Goal: Information Seeking & Learning: Learn about a topic

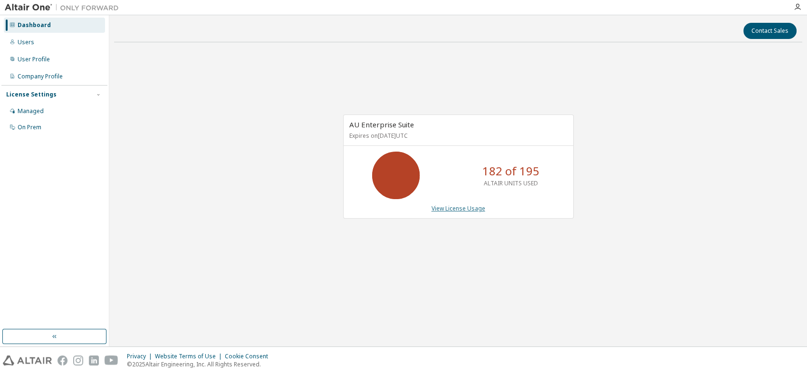
click at [470, 205] on link "View License Usage" at bounding box center [459, 208] width 54 height 8
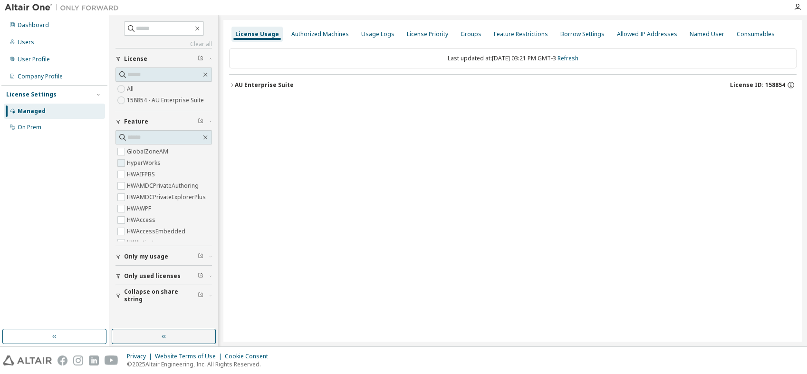
click at [134, 165] on div "Dashboard Users User Profile Company Profile License Settings Managed On Prem C…" at bounding box center [403, 180] width 807 height 331
drag, startPoint x: 134, startPoint y: 165, endPoint x: 314, endPoint y: 145, distance: 181.4
click at [331, 145] on div "License Usage Authorized Machines Usage Logs License Priority Groups Feature Re…" at bounding box center [512, 181] width 579 height 322
click at [35, 24] on div "Dashboard" at bounding box center [33, 25] width 31 height 8
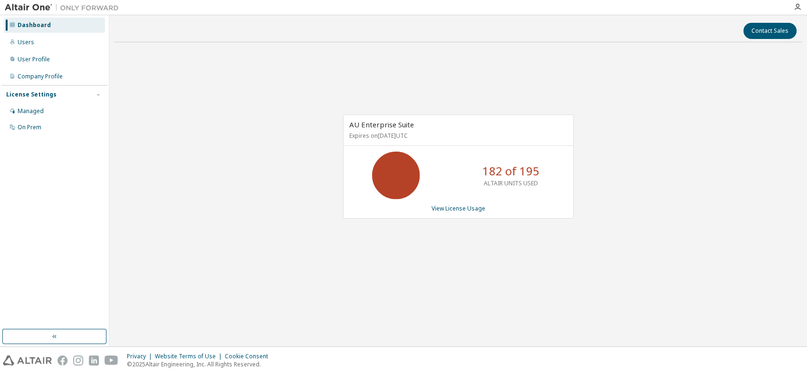
click at [441, 212] on div "AU Enterprise Suite Expires on [DATE] UTC 182 of 195 ALTAIR UNITS USED View Lic…" at bounding box center [458, 167] width 231 height 104
click at [443, 207] on link "View License Usage" at bounding box center [459, 208] width 54 height 8
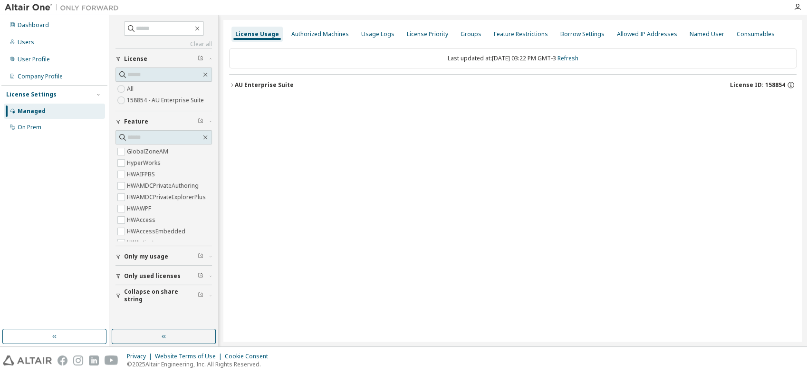
click at [119, 259] on icon "button" at bounding box center [119, 257] width 6 height 6
click at [133, 301] on span "Only used licenses" at bounding box center [152, 304] width 57 height 8
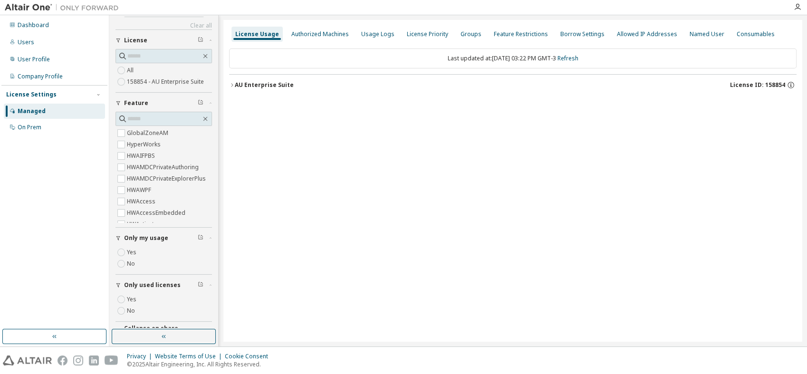
scroll to position [35, 0]
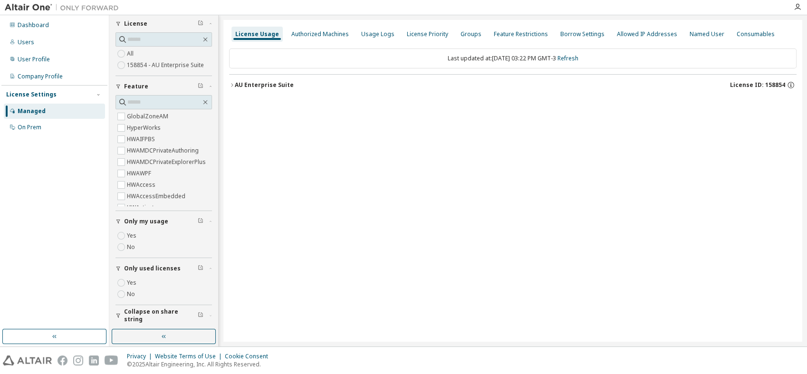
click at [142, 291] on div "Yes No" at bounding box center [164, 288] width 97 height 23
click at [133, 283] on label "Yes" at bounding box center [132, 282] width 11 height 11
click at [299, 74] on div at bounding box center [513, 88] width 568 height 29
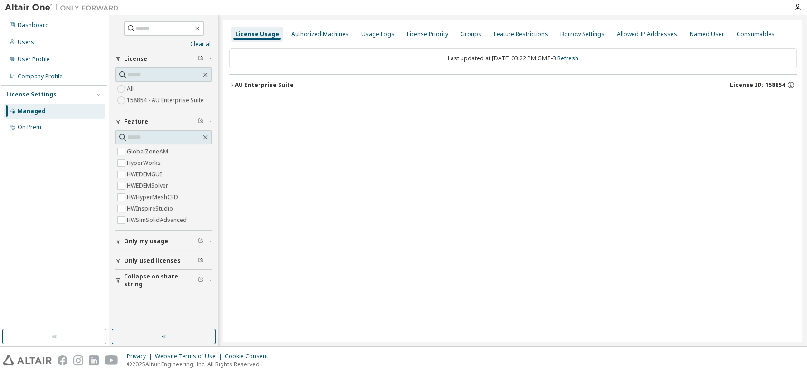
scroll to position [0, 0]
drag, startPoint x: 268, startPoint y: 86, endPoint x: 268, endPoint y: 91, distance: 5.2
click at [268, 91] on button "AU Enterprise Suite License ID: 158854" at bounding box center [513, 85] width 568 height 21
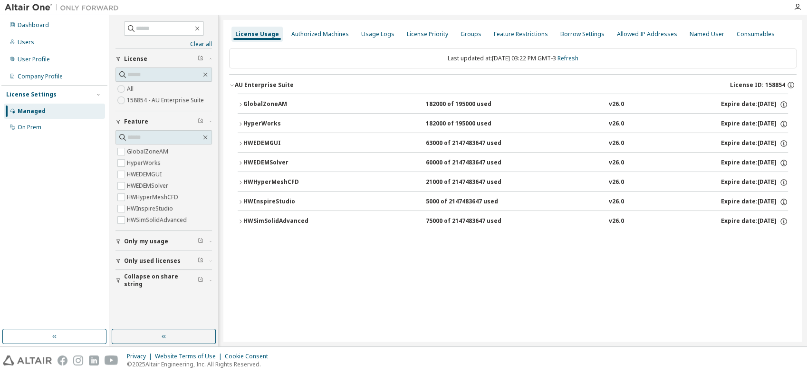
click at [340, 224] on div "HWSimSolidAdvanced 75000 of 2147483647 used v26.0 Expire date: [DATE]" at bounding box center [515, 221] width 545 height 9
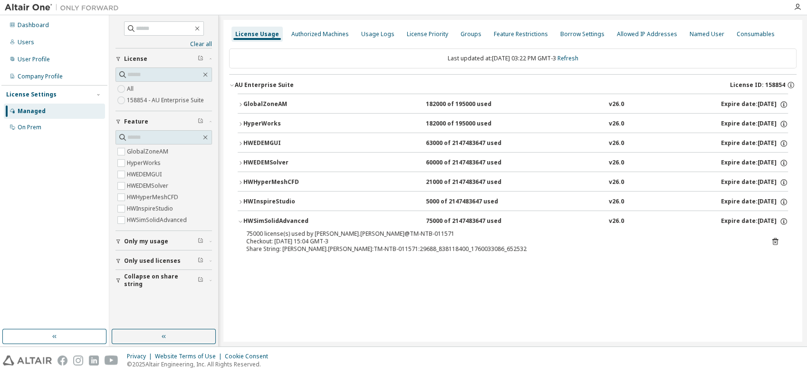
click at [452, 251] on div "Share String: [PERSON_NAME].[PERSON_NAME]:TM-NTB-011571:29688_838118400_1760033…" at bounding box center [501, 249] width 511 height 8
click at [369, 203] on div "HWInspireStudio 5000 of 2147483647 used v26.0 Expire date: [DATE]" at bounding box center [515, 202] width 545 height 9
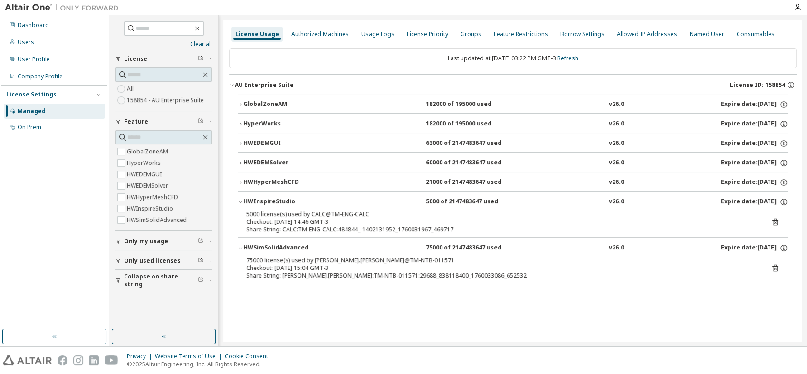
click at [369, 203] on div "HWInspireStudio 5000 of 2147483647 used v26.0 Expire date: [DATE]" at bounding box center [515, 202] width 545 height 9
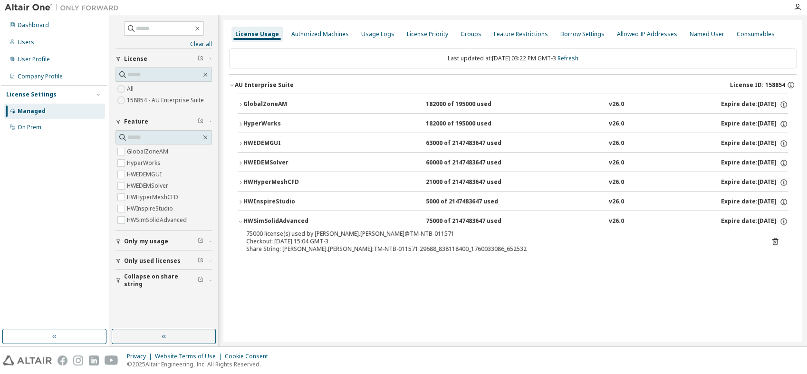
click at [371, 178] on div "HWHyperMeshCFD 21000 of 2147483647 used v26.0 Expire date: [DATE]" at bounding box center [515, 182] width 545 height 9
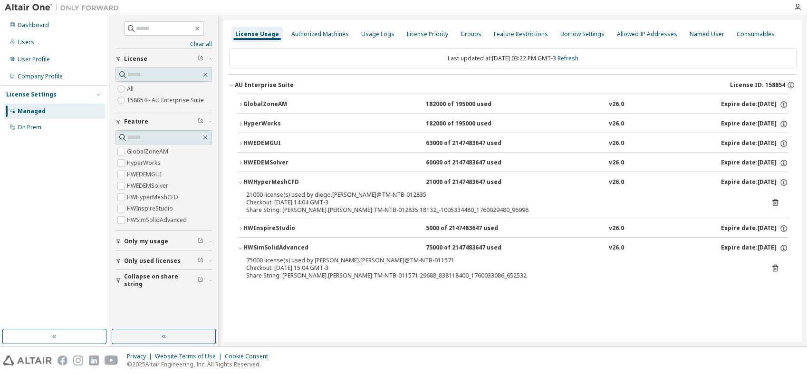
click at [371, 178] on div "HWHyperMeshCFD 21000 of 2147483647 used v26.0 Expire date: [DATE]" at bounding box center [515, 182] width 545 height 9
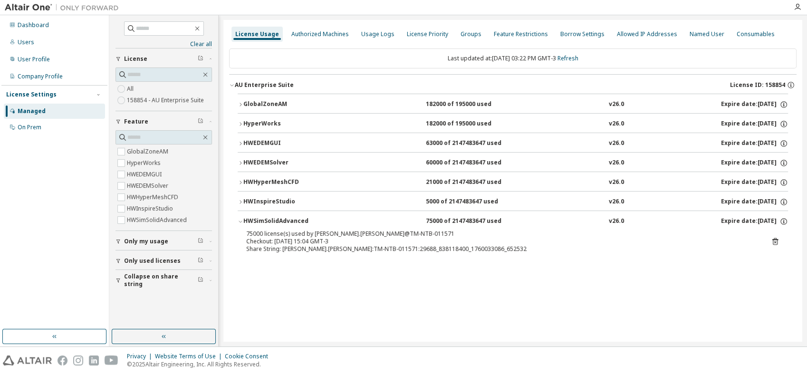
click at [285, 217] on div "HWSimSolidAdvanced" at bounding box center [286, 221] width 86 height 9
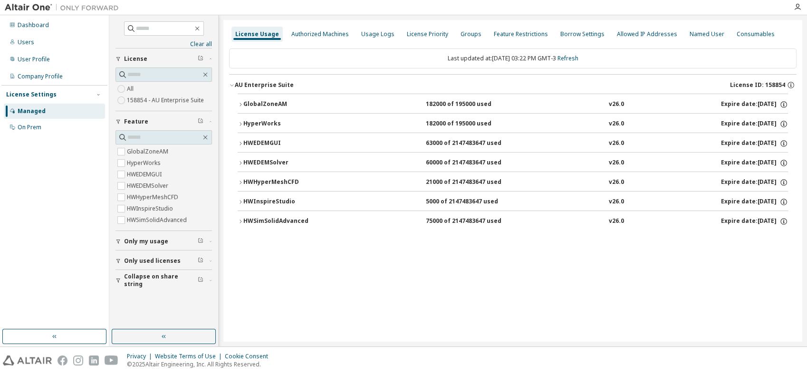
click at [313, 145] on div "HWEDEMGUI" at bounding box center [286, 143] width 86 height 9
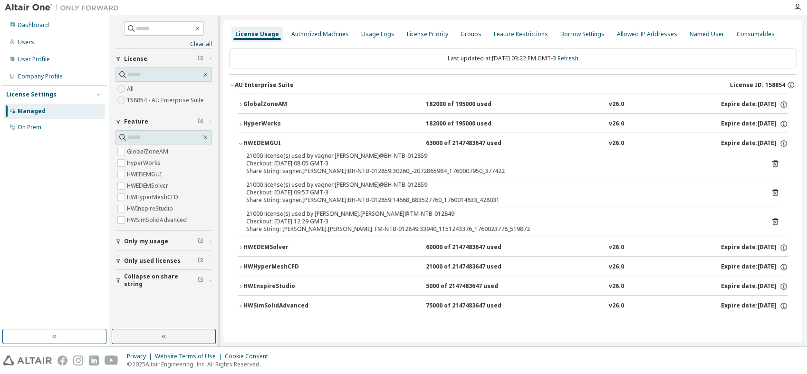
click at [342, 146] on div "HWEDEMGUI 63000 of 2147483647 used v26.0 Expire date: [DATE]" at bounding box center [515, 143] width 545 height 9
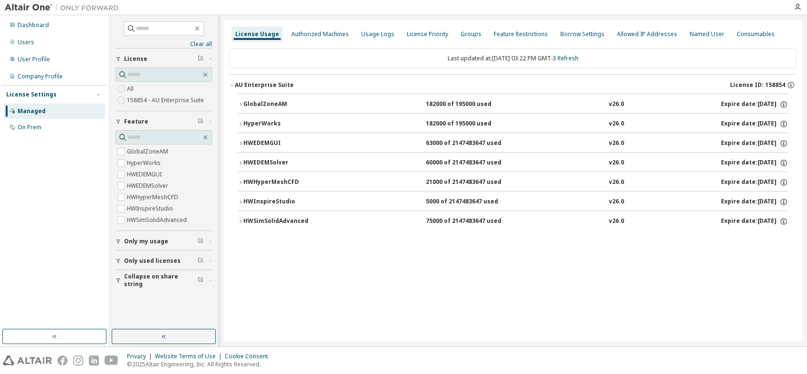
click at [335, 139] on button "HWEDEMGUI 63000 of 2147483647 used v26.0 Expire date: [DATE]" at bounding box center [513, 143] width 551 height 21
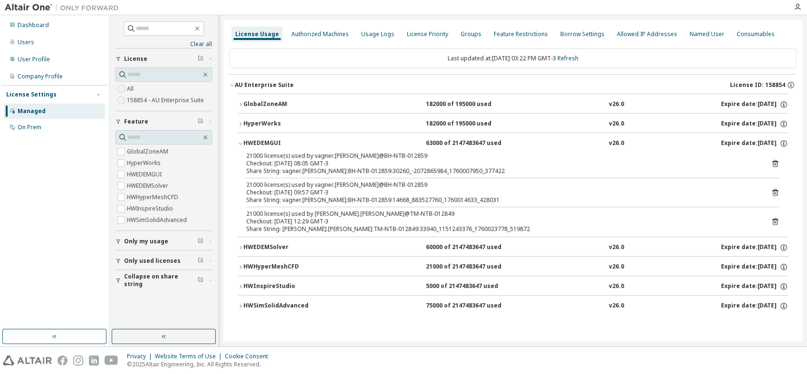
click at [354, 139] on div "HWEDEMGUI 63000 of 2147483647 used v26.0 Expire date: [DATE]" at bounding box center [515, 143] width 545 height 9
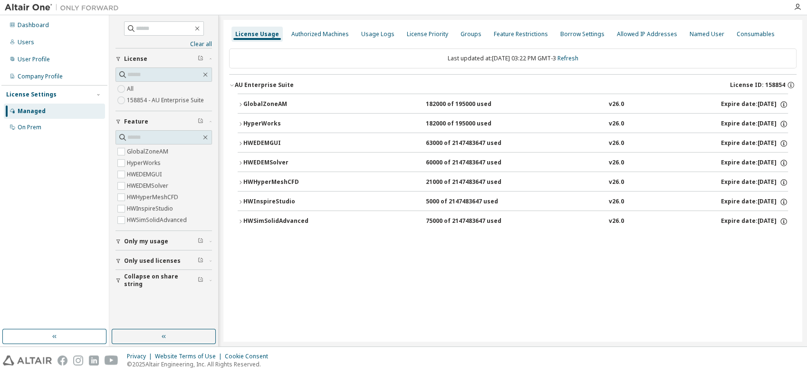
click at [346, 165] on div "HWEDEMSolver 60000 of 2147483647 used v26.0 Expire date: [DATE]" at bounding box center [515, 163] width 545 height 9
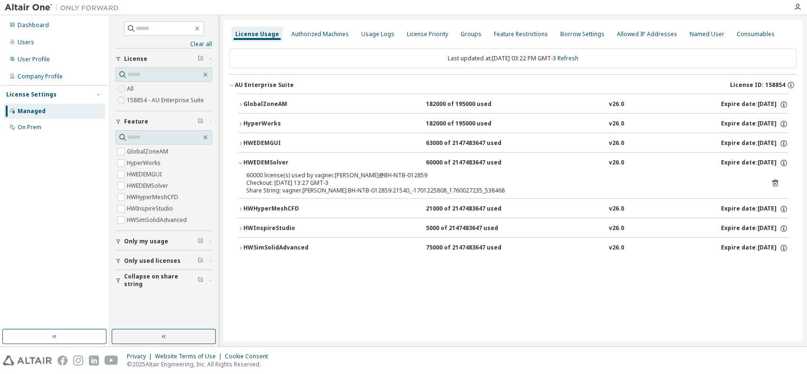
click at [395, 164] on div "HWEDEMSolver 60000 of 2147483647 used v26.0 Expire date: [DATE]" at bounding box center [515, 163] width 545 height 9
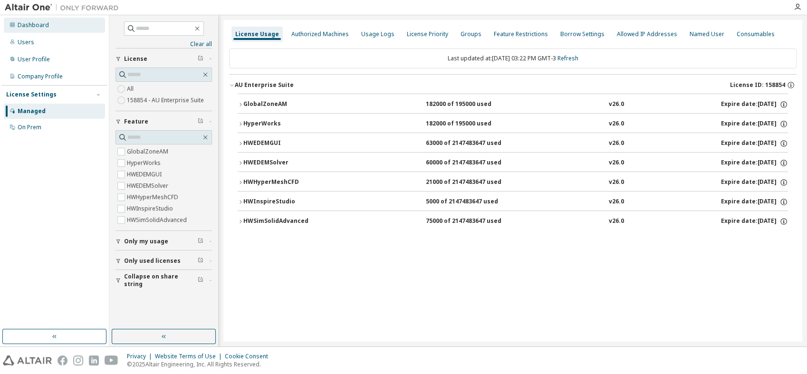
click at [63, 26] on div "Dashboard" at bounding box center [54, 25] width 101 height 15
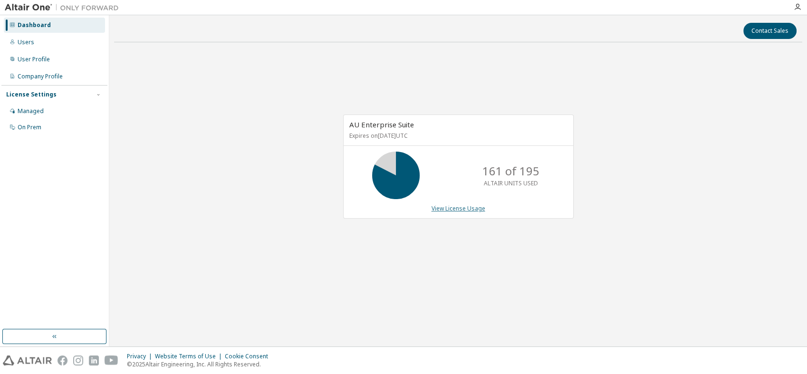
click at [472, 211] on link "View License Usage" at bounding box center [459, 208] width 54 height 8
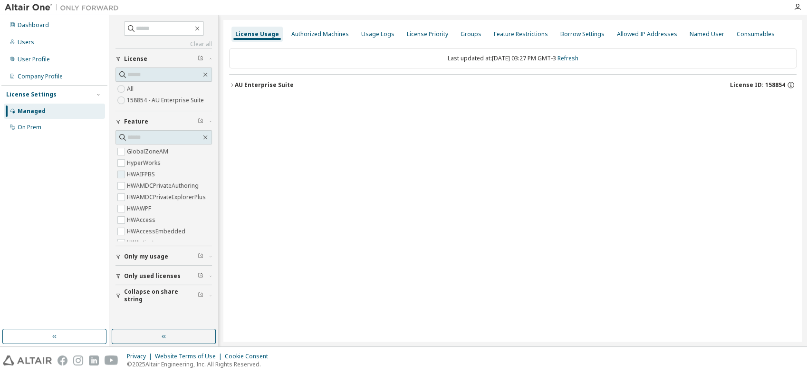
scroll to position [106, 0]
click at [146, 261] on button "Only my usage" at bounding box center [164, 256] width 97 height 21
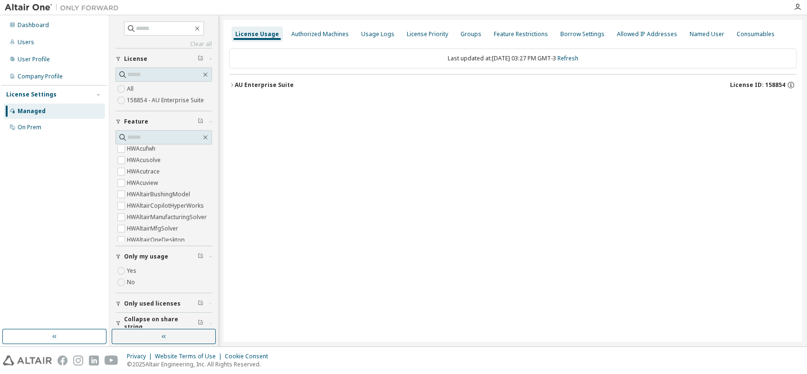
click at [153, 261] on button "Only my usage" at bounding box center [164, 256] width 97 height 21
click at [157, 273] on span "Only used licenses" at bounding box center [152, 276] width 57 height 8
click at [131, 292] on label "Yes" at bounding box center [132, 290] width 11 height 11
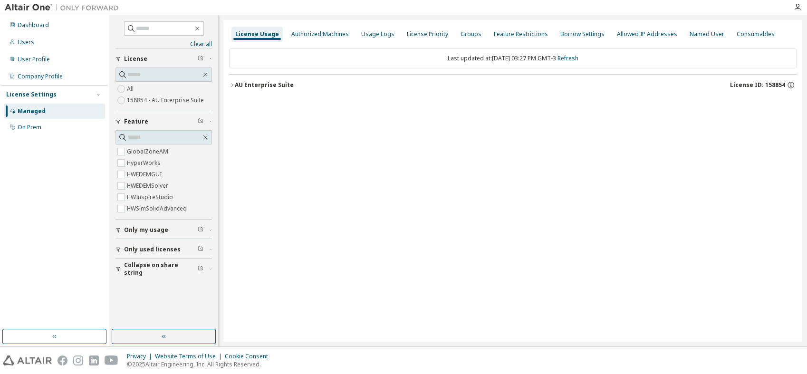
scroll to position [0, 0]
click at [250, 89] on button "AU Enterprise Suite License ID: 158854" at bounding box center [513, 85] width 568 height 21
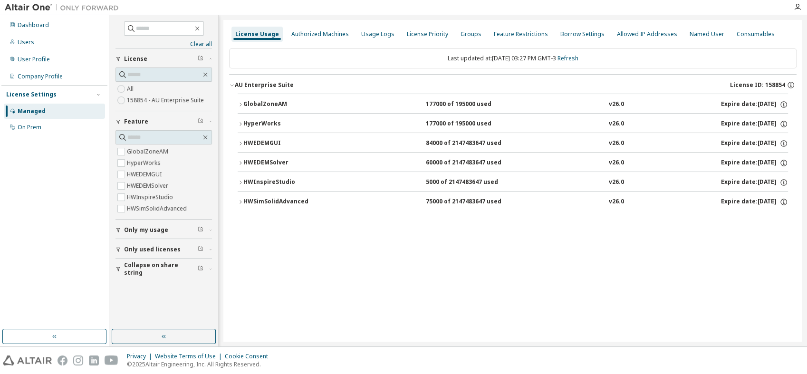
click at [381, 145] on div "HWEDEMGUI 84000 of 2147483647 used v26.0 Expire date: [DATE]" at bounding box center [515, 143] width 545 height 9
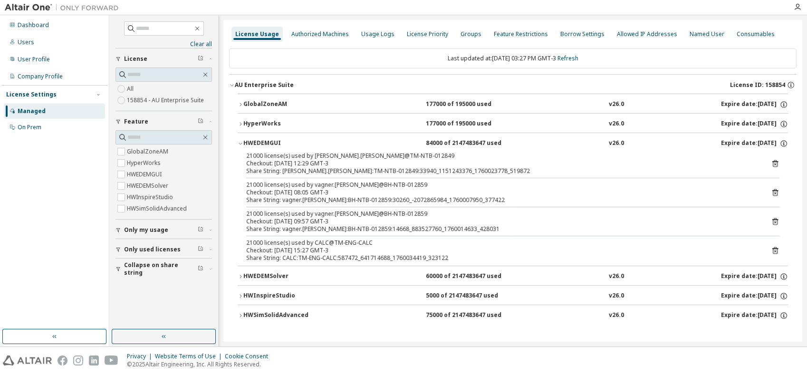
drag, startPoint x: 478, startPoint y: 224, endPoint x: 240, endPoint y: 176, distance: 243.0
click at [240, 176] on div "21000 license(s) used by [PERSON_NAME].[PERSON_NAME]@TM-NTB-012849 Checkout: [D…" at bounding box center [513, 209] width 551 height 114
click at [341, 299] on div "HWInspireStudio 5000 of 2147483647 used v26.0 Expire date: [DATE]" at bounding box center [515, 296] width 545 height 9
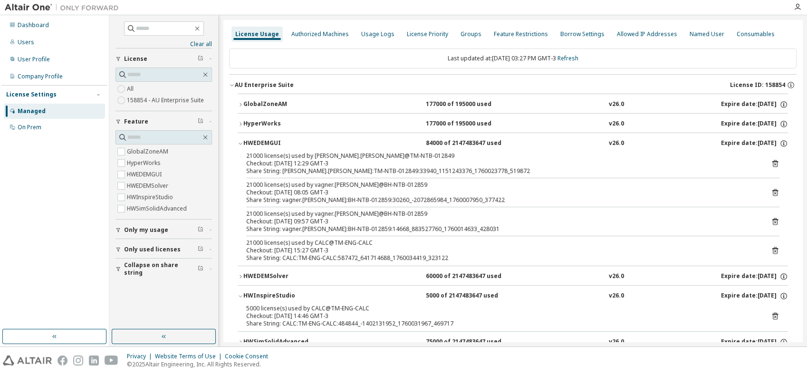
click at [355, 294] on div "HWInspireStudio 5000 of 2147483647 used v26.0 Expire date: [DATE]" at bounding box center [515, 296] width 545 height 9
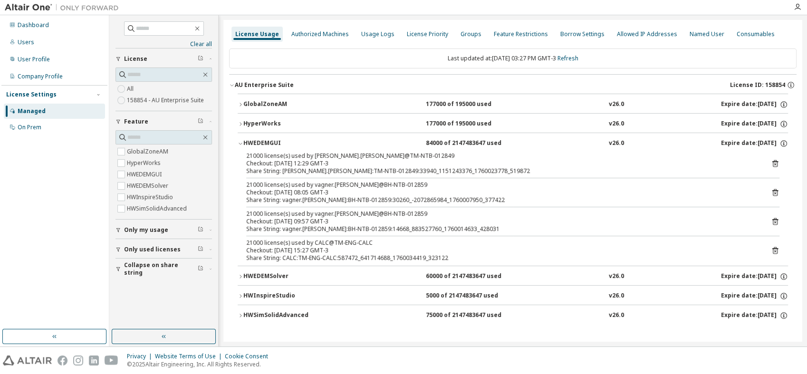
click at [331, 102] on div "GlobalZoneAM 177000 of 195000 used v26.0 Expire date: [DATE]" at bounding box center [515, 104] width 545 height 9
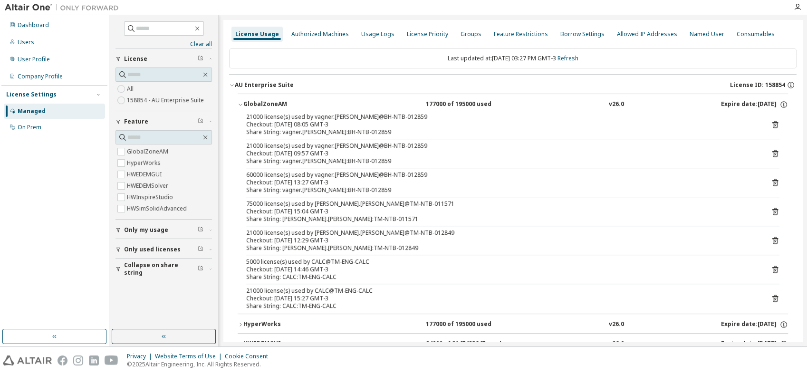
click at [333, 109] on button "GlobalZoneAM 177000 of 195000 used v26.0 Expire date: [DATE]" at bounding box center [513, 104] width 551 height 21
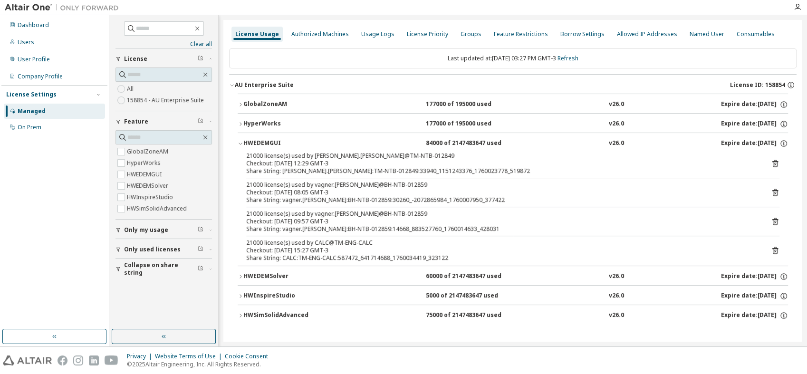
click at [555, 342] on div "Clear all Collapse on share string Only used licenses Only my usage Feature Glo…" at bounding box center [458, 180] width 698 height 331
click at [68, 30] on div "Dashboard" at bounding box center [54, 25] width 101 height 15
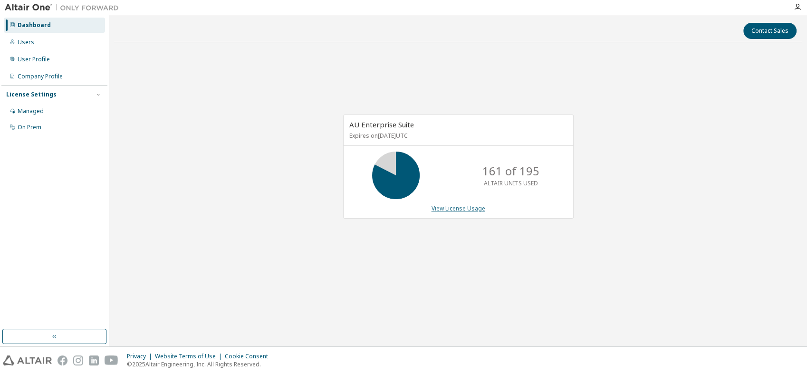
click at [441, 207] on link "View License Usage" at bounding box center [459, 208] width 54 height 8
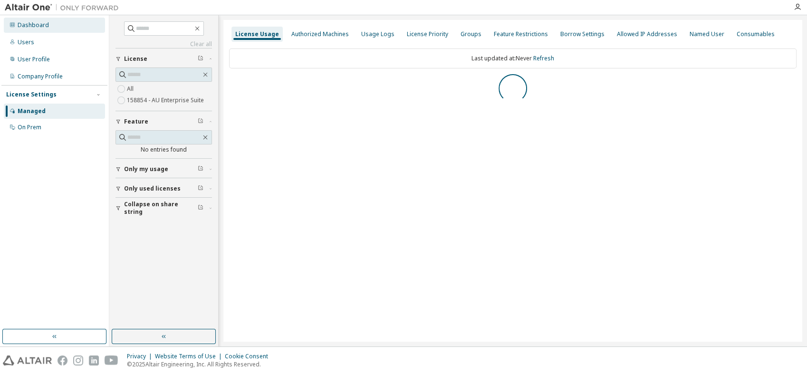
click at [42, 30] on div "Dashboard" at bounding box center [54, 25] width 101 height 15
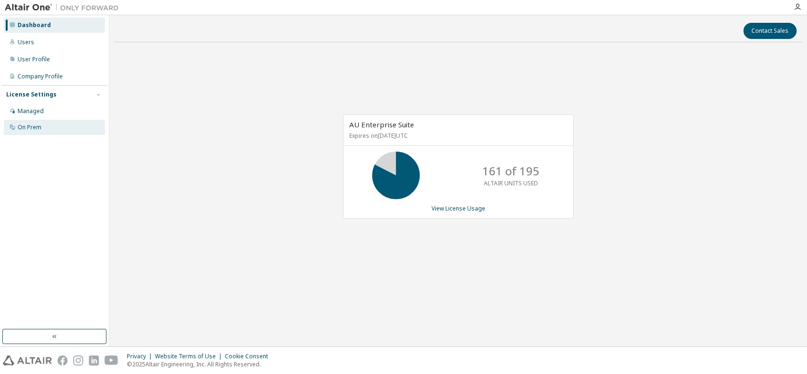
click at [39, 128] on div "On Prem" at bounding box center [30, 128] width 24 height 8
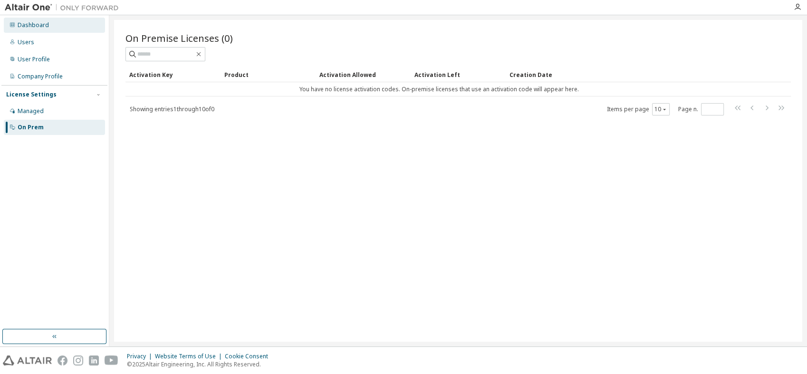
click at [58, 25] on div "Dashboard" at bounding box center [54, 25] width 101 height 15
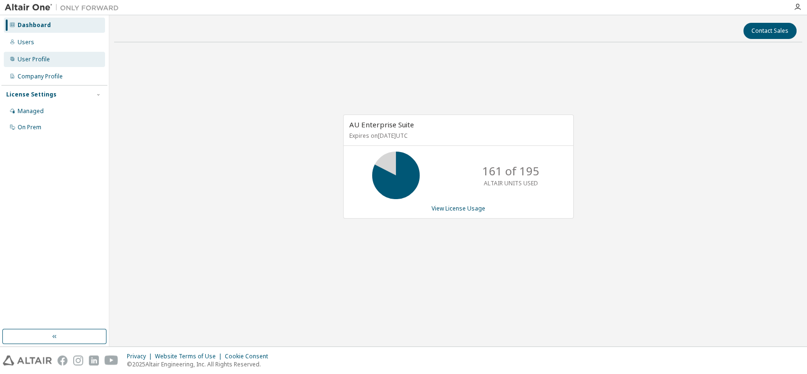
click at [43, 61] on div "User Profile" at bounding box center [34, 60] width 32 height 8
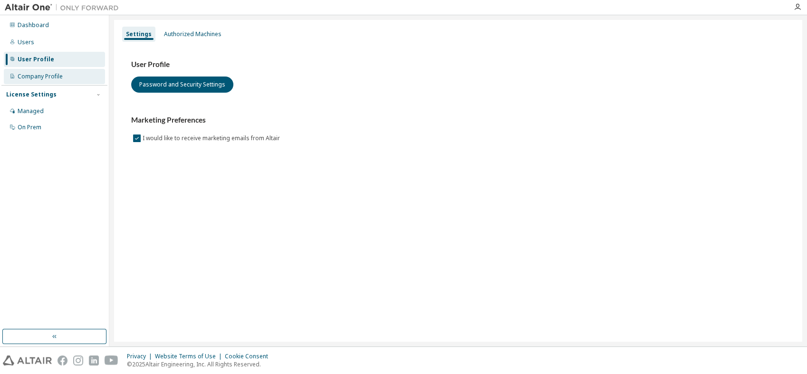
click at [37, 76] on div "Company Profile" at bounding box center [40, 77] width 45 height 8
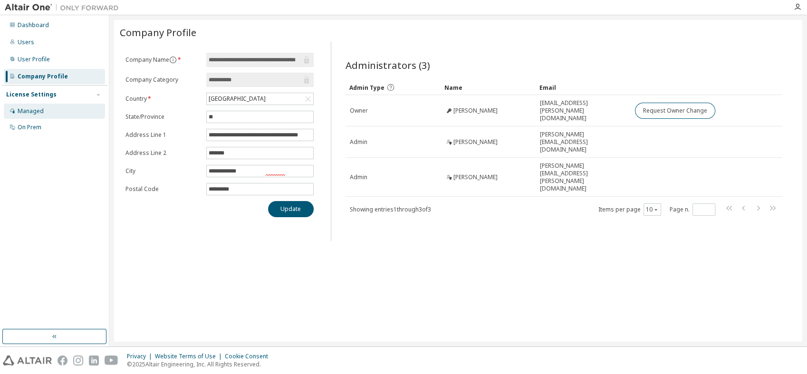
click at [31, 107] on div "Managed" at bounding box center [31, 111] width 26 height 8
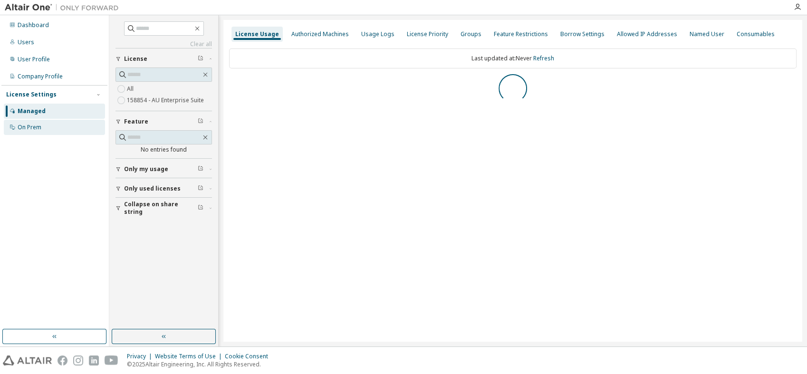
click at [38, 124] on div "On Prem" at bounding box center [30, 128] width 24 height 8
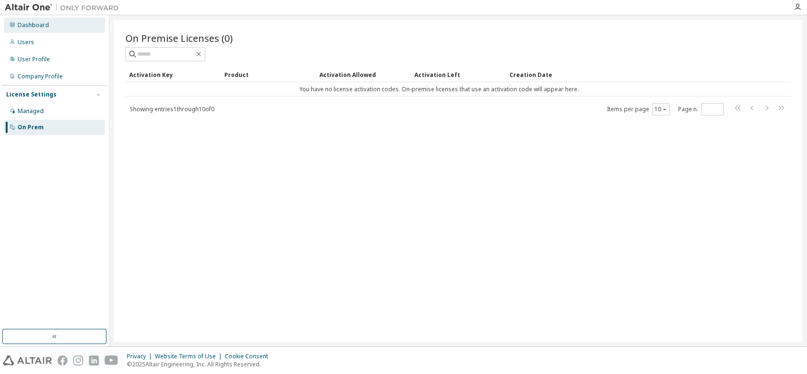
click at [45, 23] on div "Dashboard" at bounding box center [33, 25] width 31 height 8
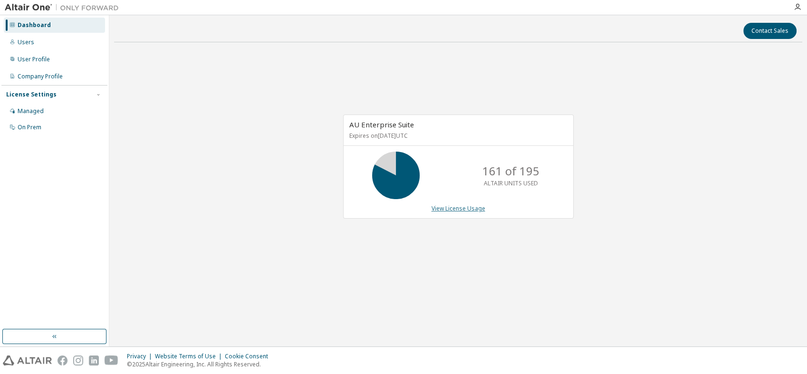
click at [465, 210] on link "View License Usage" at bounding box center [459, 208] width 54 height 8
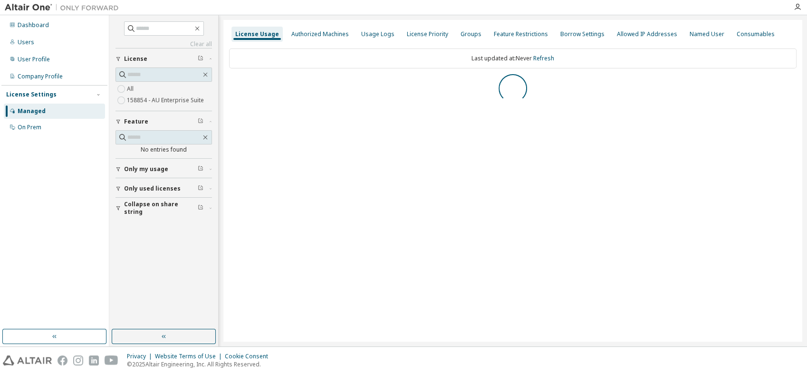
click at [187, 190] on div "Only used licenses" at bounding box center [166, 189] width 85 height 8
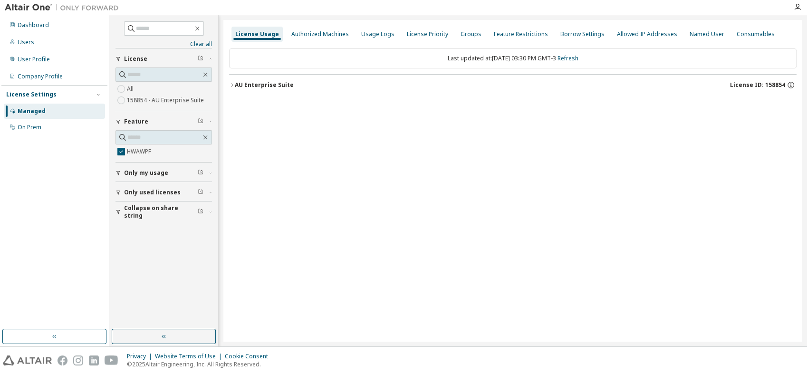
click at [277, 87] on div "AU Enterprise Suite" at bounding box center [264, 85] width 59 height 8
click at [271, 106] on div "HWAWPF" at bounding box center [286, 104] width 86 height 9
click at [270, 83] on div "AU Enterprise Suite" at bounding box center [264, 85] width 59 height 8
click at [164, 153] on span "HWAWPF" at bounding box center [164, 151] width 97 height 11
click at [163, 194] on span "Only used licenses" at bounding box center [152, 193] width 57 height 8
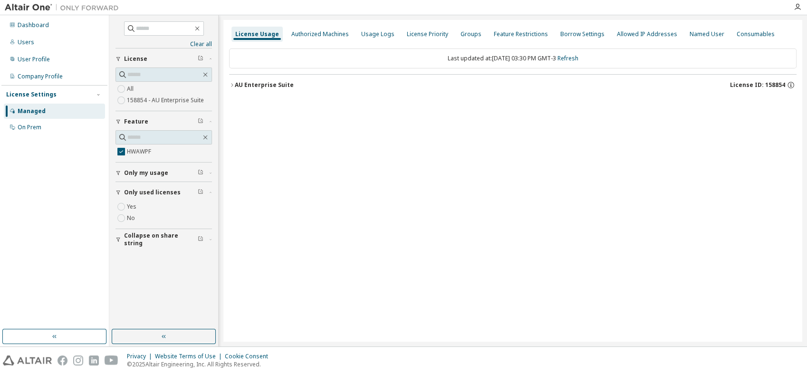
click at [143, 208] on div "Yes No" at bounding box center [164, 212] width 97 height 23
click at [135, 207] on label "Yes" at bounding box center [132, 206] width 11 height 11
click at [295, 86] on div "AU Enterprise Suite License ID: 158854" at bounding box center [516, 85] width 562 height 9
click at [282, 89] on button "AU Enterprise Suite License ID: 158854" at bounding box center [516, 85] width 562 height 21
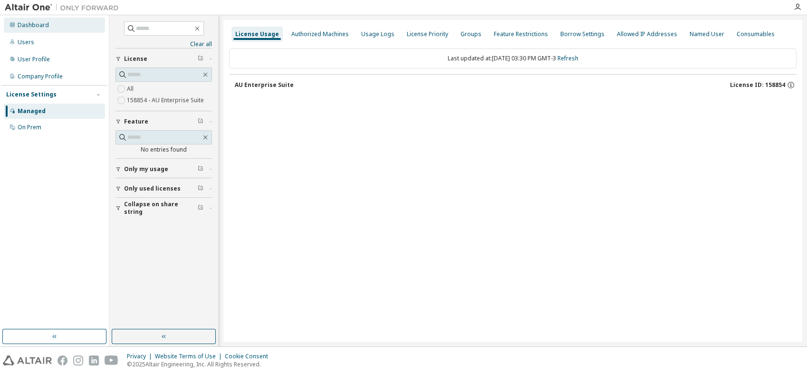
click at [41, 28] on div "Dashboard" at bounding box center [33, 25] width 31 height 8
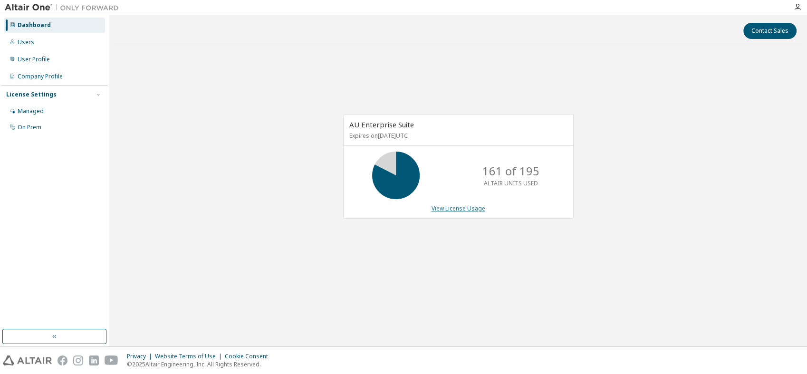
click at [449, 211] on link "View License Usage" at bounding box center [459, 208] width 54 height 8
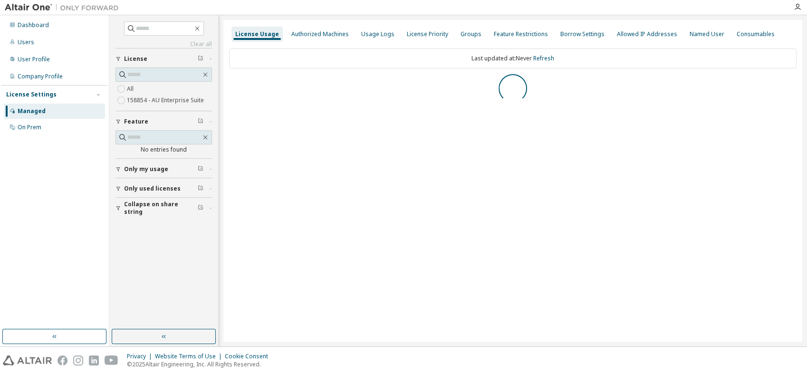
click at [154, 192] on button "Only used licenses" at bounding box center [164, 188] width 97 height 21
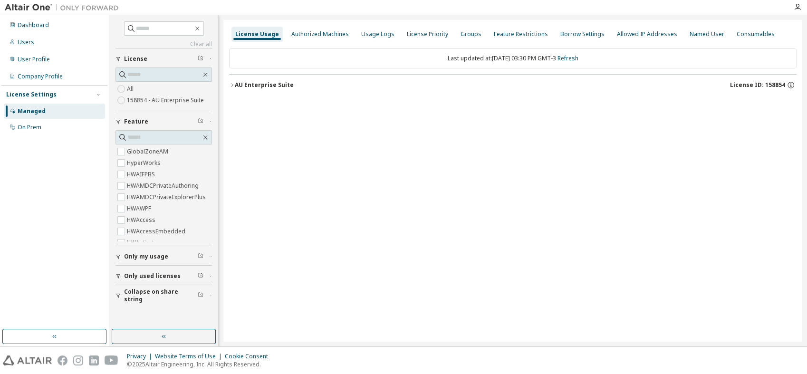
click at [152, 279] on span "Only used licenses" at bounding box center [152, 276] width 57 height 8
click at [234, 88] on button "AU Enterprise Suite License ID: 158854" at bounding box center [513, 85] width 568 height 21
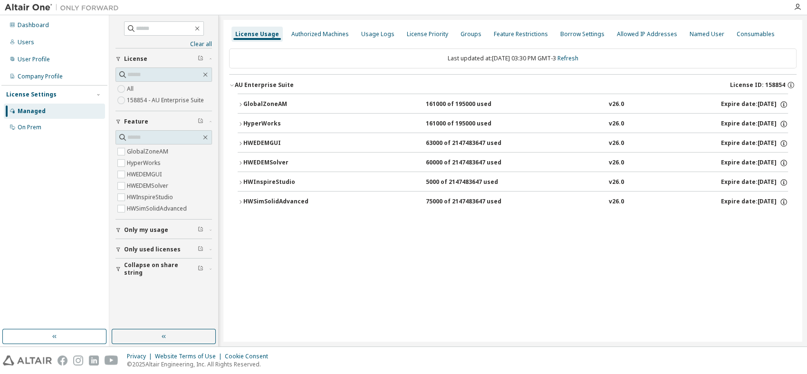
click at [410, 201] on div "HWSimSolidAdvanced 75000 of 2147483647 used v26.0 Expire date: [DATE]" at bounding box center [515, 202] width 545 height 9
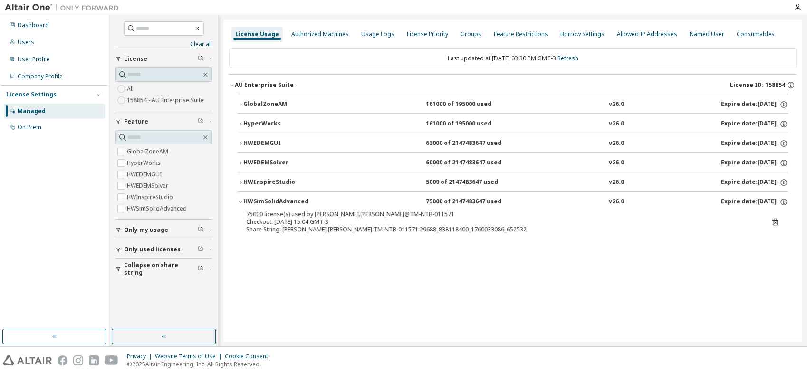
click at [345, 195] on button "HWSimSolidAdvanced 75000 of 2147483647 used v26.0 Expire date: [DATE]" at bounding box center [513, 202] width 551 height 21
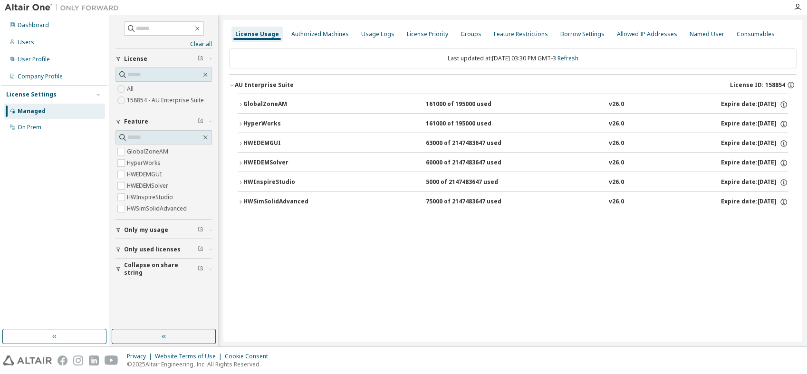
click at [333, 162] on div "HWEDEMSolver 60000 of 2147483647 used v26.0 Expire date: [DATE]" at bounding box center [515, 163] width 545 height 9
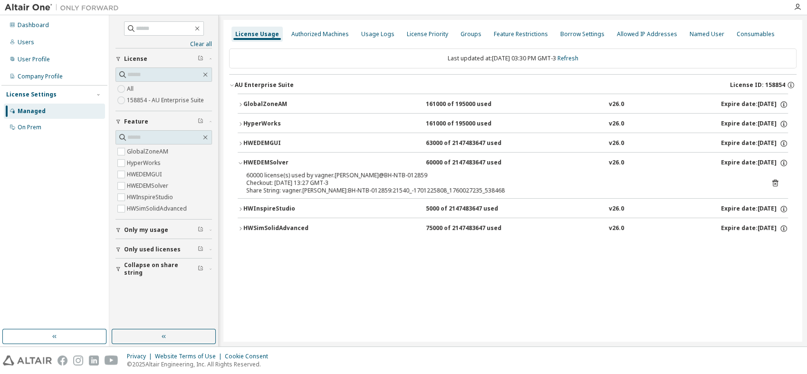
click at [359, 159] on div "HWEDEMSolver 60000 of 2147483647 used v26.0 Expire date: [DATE]" at bounding box center [515, 163] width 545 height 9
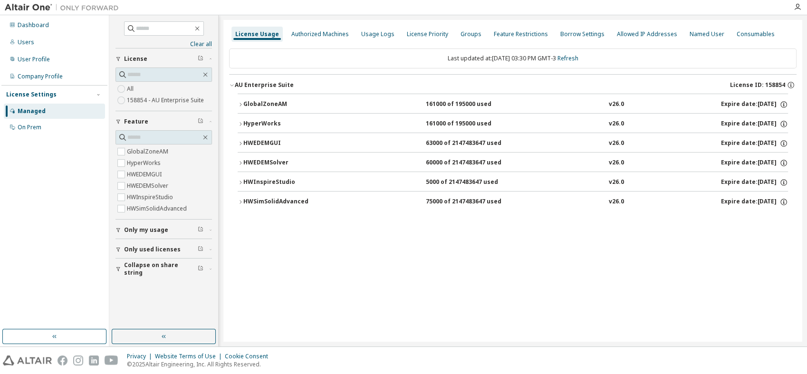
click at [359, 147] on div "HWEDEMGUI 63000 of 2147483647 used v26.0 Expire date: [DATE]" at bounding box center [515, 143] width 545 height 9
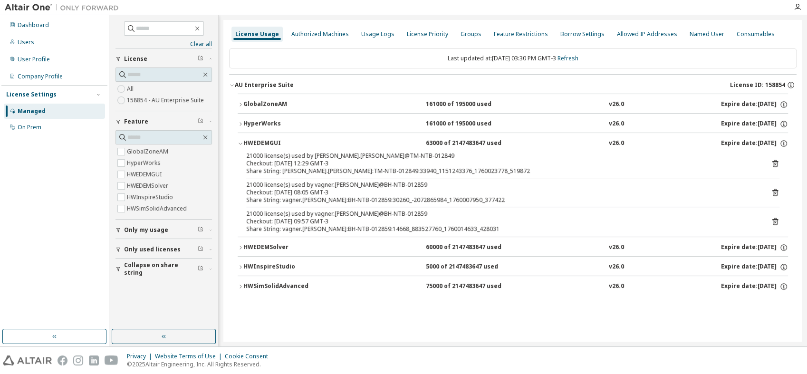
click at [311, 279] on button "HWSimSolidAdvanced 75000 of 2147483647 used v26.0 Expire date: [DATE]" at bounding box center [513, 286] width 551 height 21
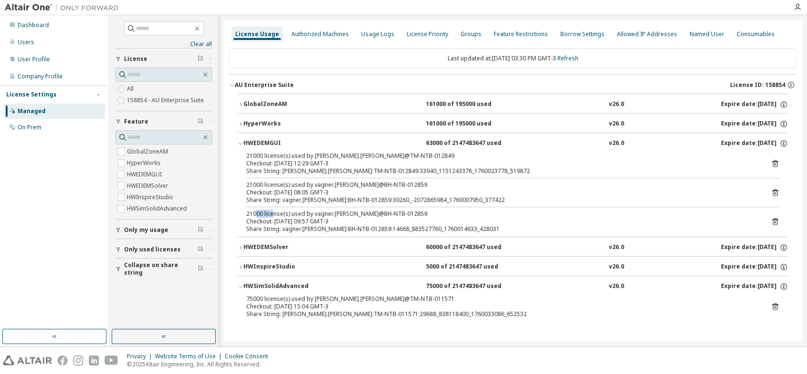
drag, startPoint x: 255, startPoint y: 214, endPoint x: 274, endPoint y: 216, distance: 19.1
click at [274, 216] on div "21000 license(s) used by vagner.[PERSON_NAME]@BH-NTB-012859" at bounding box center [501, 214] width 511 height 8
drag, startPoint x: 274, startPoint y: 216, endPoint x: 305, endPoint y: 252, distance: 48.2
click at [305, 252] on button "HWEDEMSolver 60000 of 2147483647 used v26.0 Expire date: [DATE]" at bounding box center [513, 247] width 551 height 21
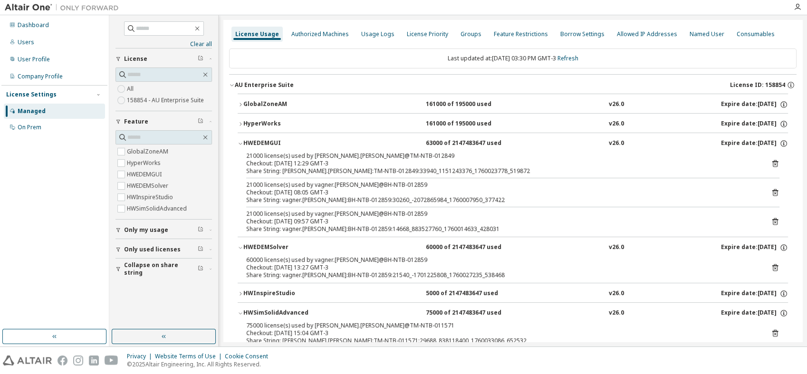
click at [255, 219] on div "Checkout: [DATE] 09:57 GMT-3" at bounding box center [501, 222] width 511 height 8
drag, startPoint x: 251, startPoint y: 159, endPoint x: 270, endPoint y: 159, distance: 19.0
click at [270, 159] on div "21000 license(s) used by [PERSON_NAME].[PERSON_NAME]@TM-NTB-012849" at bounding box center [501, 156] width 511 height 8
drag, startPoint x: 270, startPoint y: 159, endPoint x: 297, endPoint y: 197, distance: 47.1
click at [297, 197] on div "Share String: vagner.[PERSON_NAME]:BH-NTB-012859:30260_-2072865984_1760007950_3…" at bounding box center [501, 200] width 511 height 8
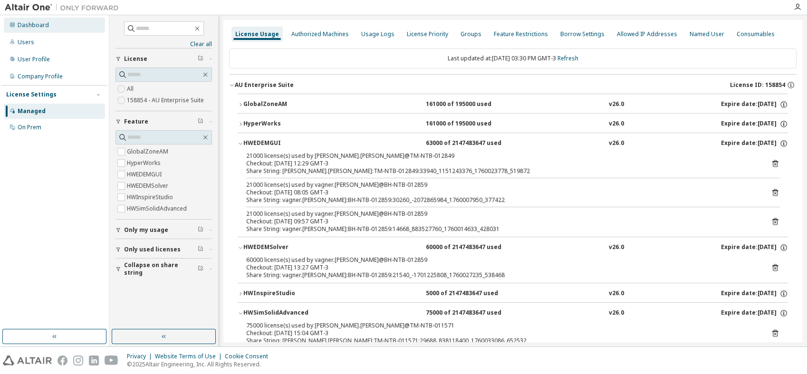
click at [50, 26] on div "Dashboard" at bounding box center [54, 25] width 101 height 15
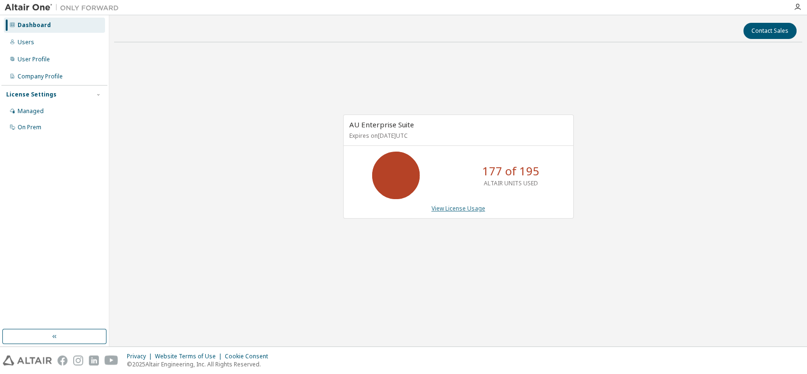
click at [455, 211] on link "View License Usage" at bounding box center [459, 208] width 54 height 8
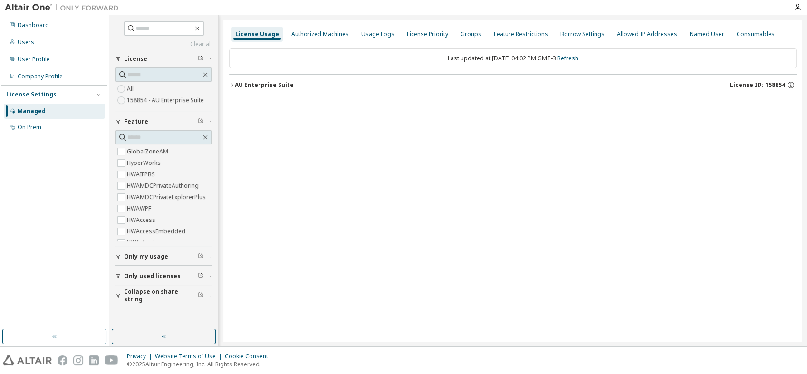
click at [171, 274] on span "Only used licenses" at bounding box center [152, 276] width 57 height 8
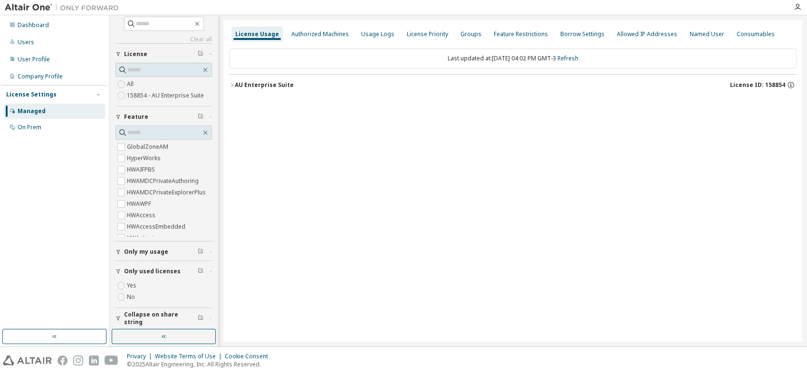
scroll to position [8, 0]
click at [136, 281] on label "Yes" at bounding box center [132, 282] width 11 height 11
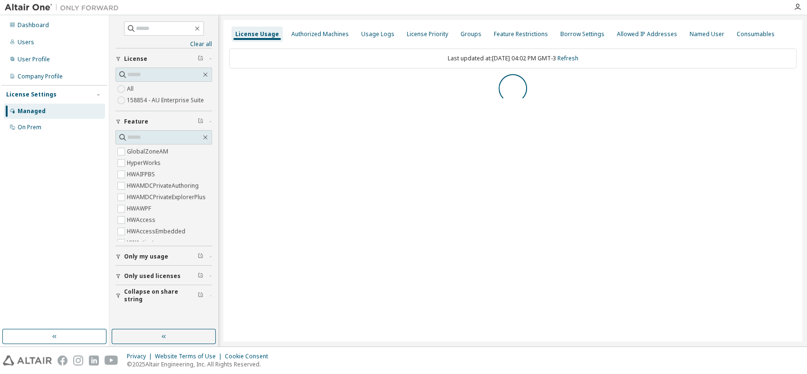
scroll to position [0, 0]
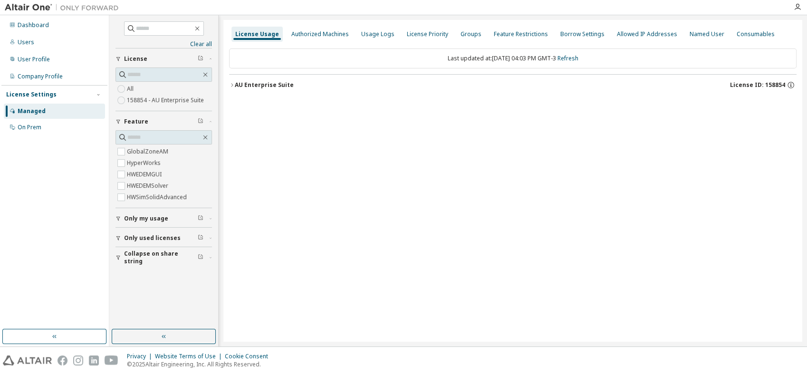
click at [241, 85] on div "AU Enterprise Suite" at bounding box center [264, 85] width 59 height 8
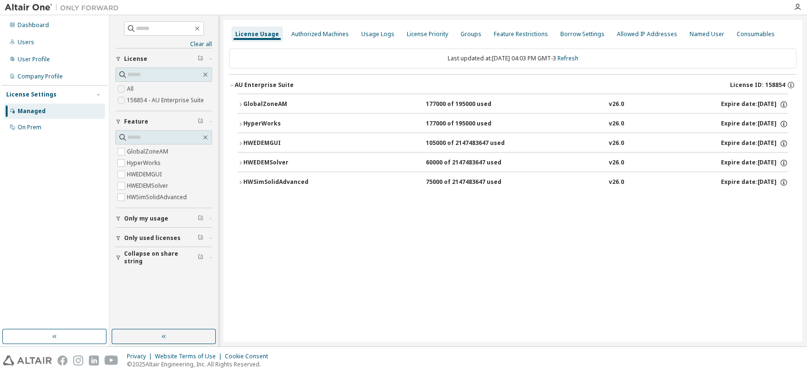
click at [335, 164] on div "HWEDEMSolver 60000 of 2147483647 used v26.0 Expire date: [DATE]" at bounding box center [515, 163] width 545 height 9
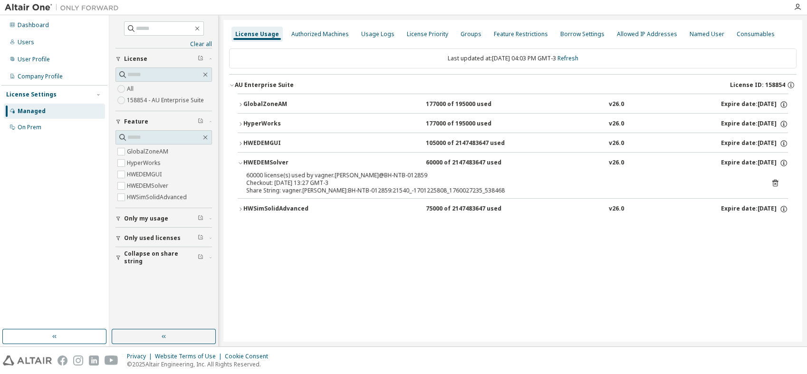
click at [335, 164] on div "HWEDEMSolver 60000 of 2147483647 used v26.0 Expire date: [DATE]" at bounding box center [515, 163] width 545 height 9
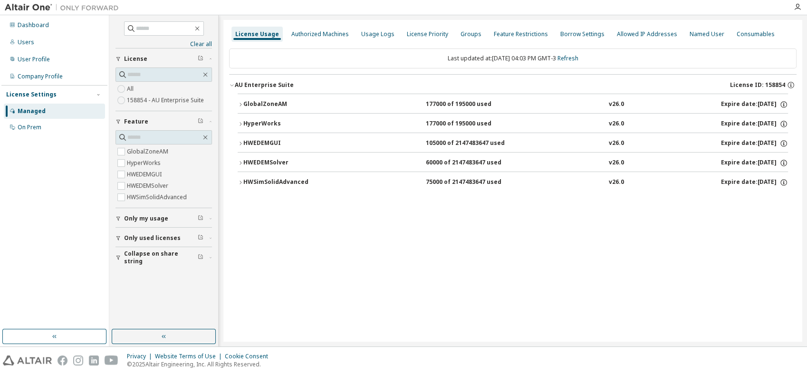
click at [342, 140] on div "HWEDEMGUI 105000 of 2147483647 used v26.0 Expire date: [DATE]" at bounding box center [515, 143] width 545 height 9
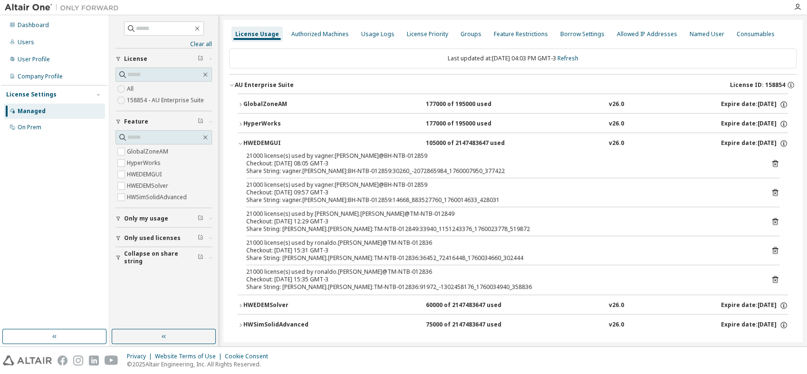
click at [443, 148] on button "HWEDEMGUI 105000 of 2147483647 used v26.0 Expire date: [DATE]" at bounding box center [513, 143] width 551 height 21
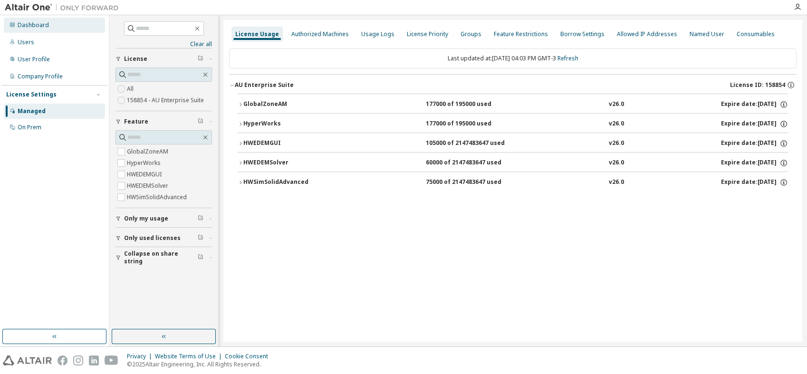
click at [46, 30] on div "Dashboard" at bounding box center [54, 25] width 101 height 15
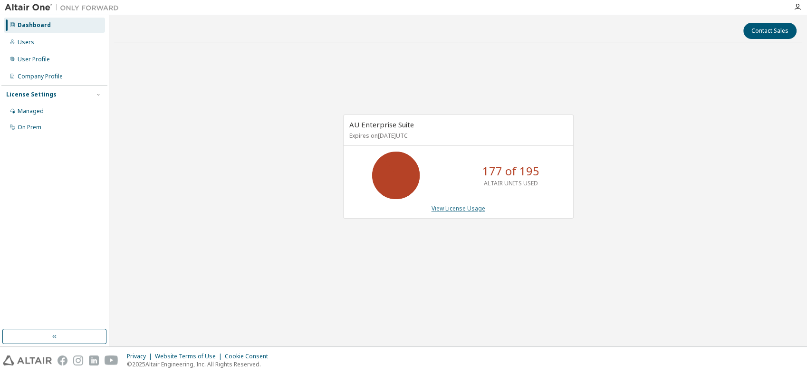
click at [464, 209] on link "View License Usage" at bounding box center [459, 208] width 54 height 8
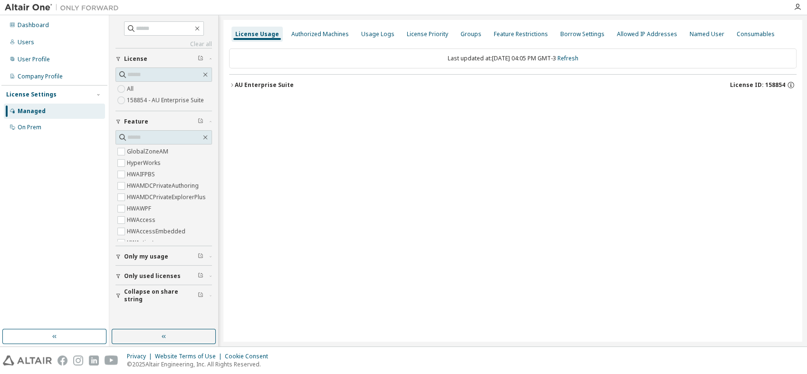
click at [280, 91] on button "AU Enterprise Suite License ID: 158854" at bounding box center [513, 85] width 568 height 21
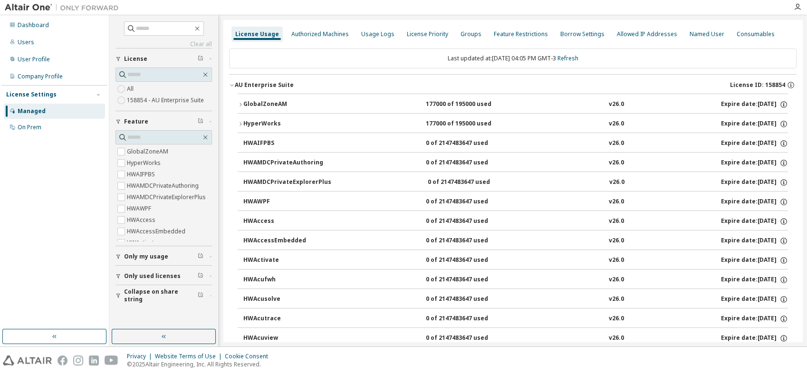
click at [282, 90] on button "AU Enterprise Suite License ID: 158854" at bounding box center [513, 85] width 568 height 21
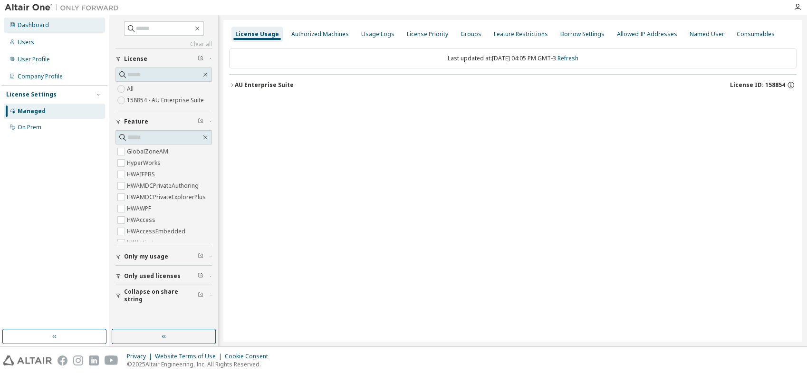
click at [46, 27] on div "Dashboard" at bounding box center [33, 25] width 31 height 8
